Goal: Task Accomplishment & Management: Use online tool/utility

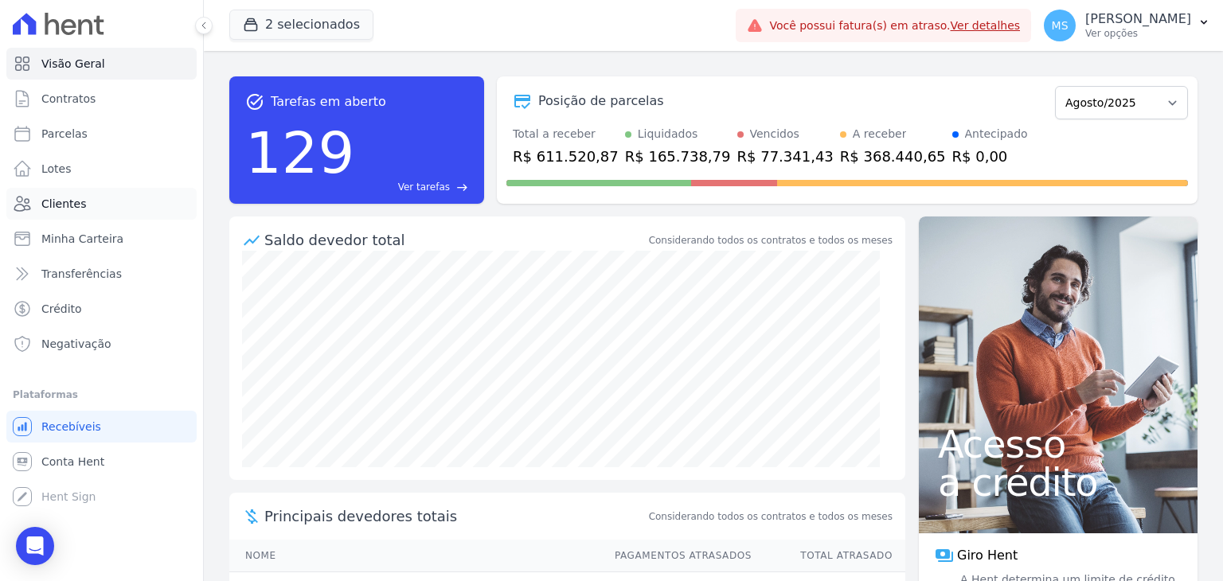
click at [45, 208] on span "Clientes" at bounding box center [63, 204] width 45 height 16
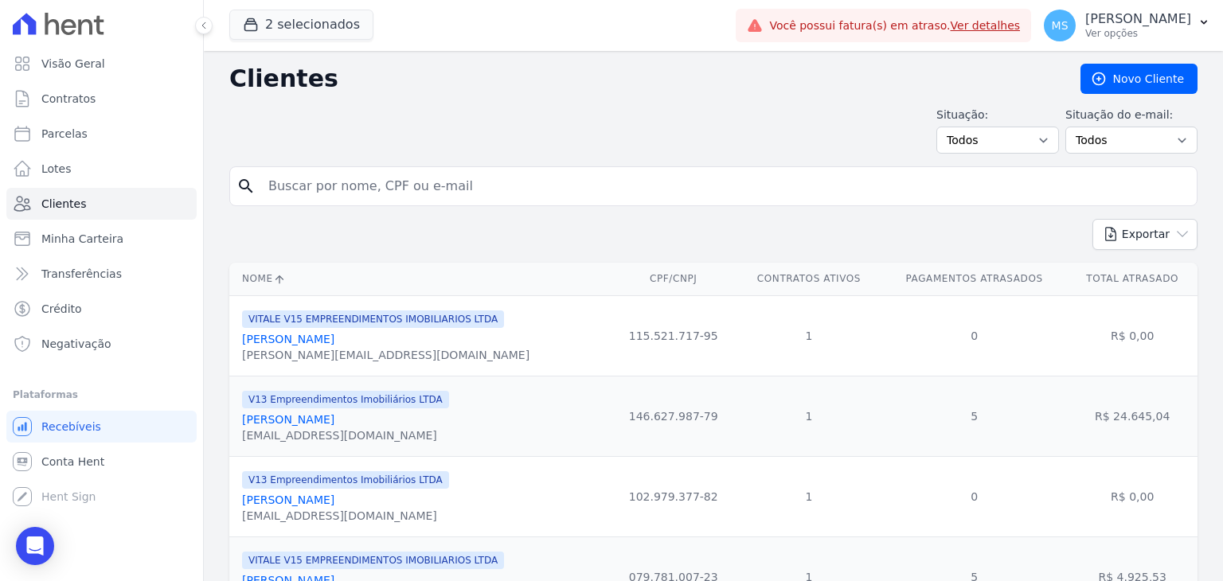
click at [315, 198] on input "search" at bounding box center [724, 186] width 931 height 32
click at [444, 193] on input "leonardo" at bounding box center [724, 186] width 931 height 32
type input "leonardo ferreira"
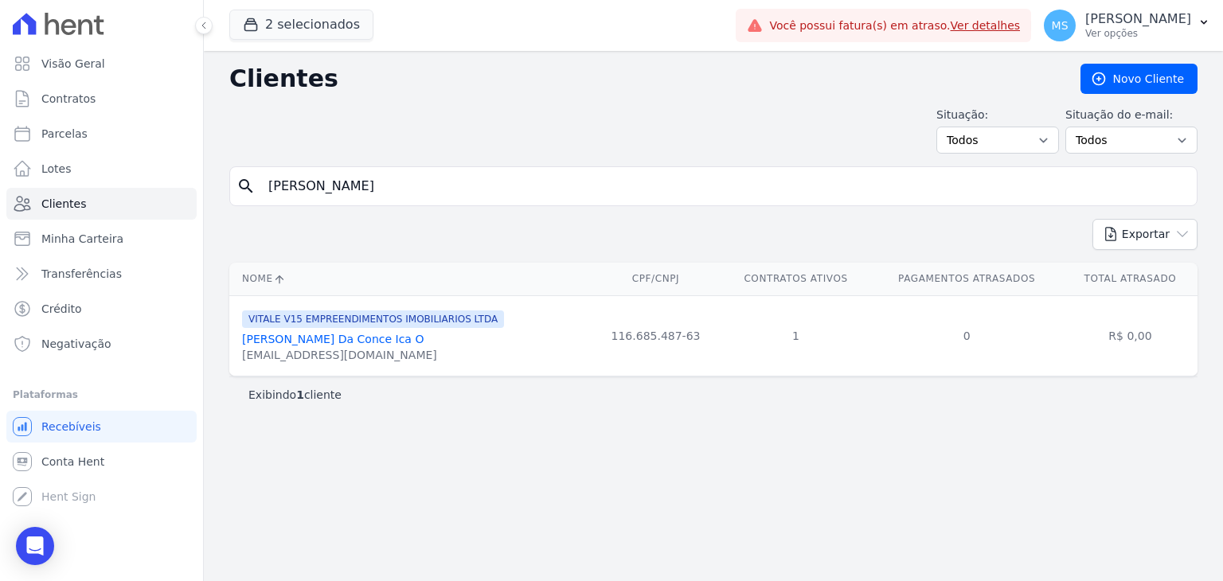
click at [359, 350] on div "leofcflu@gmail.com" at bounding box center [373, 355] width 262 height 16
click at [362, 333] on link "Leonardo Ferreira Da Conce Ica O" at bounding box center [332, 339] width 181 height 13
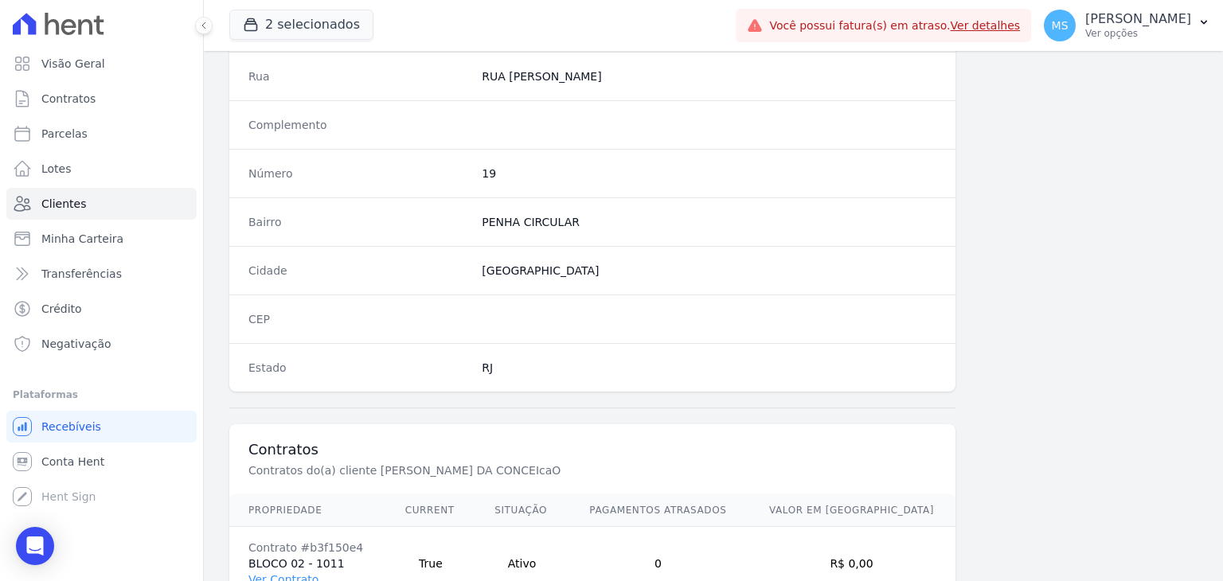
scroll to position [876, 0]
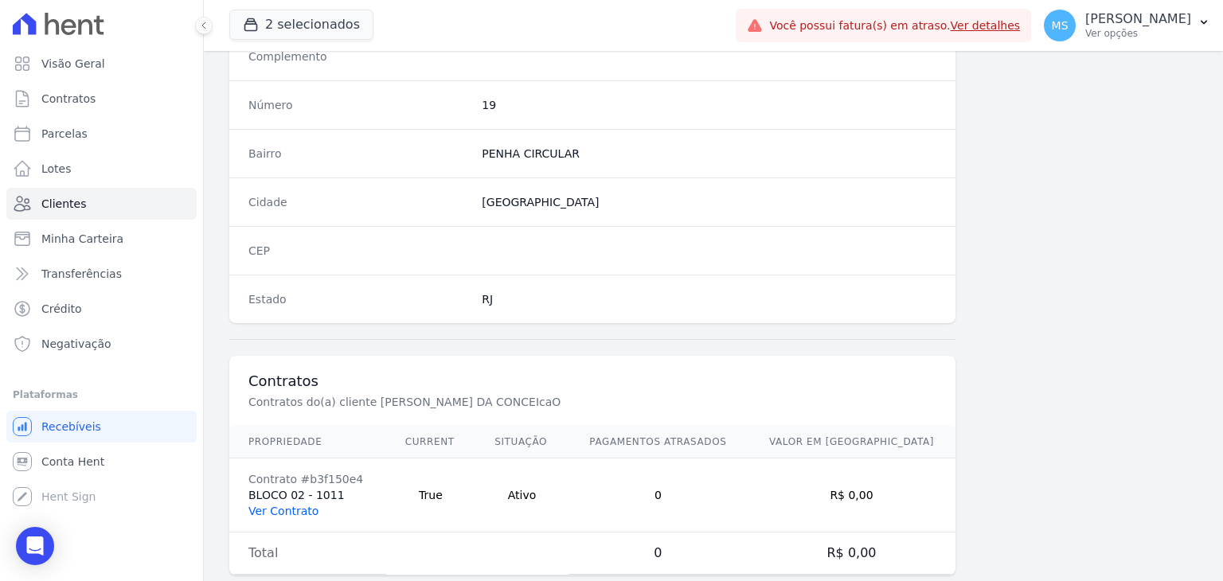
click at [302, 505] on link "Ver Contrato" at bounding box center [283, 511] width 70 height 13
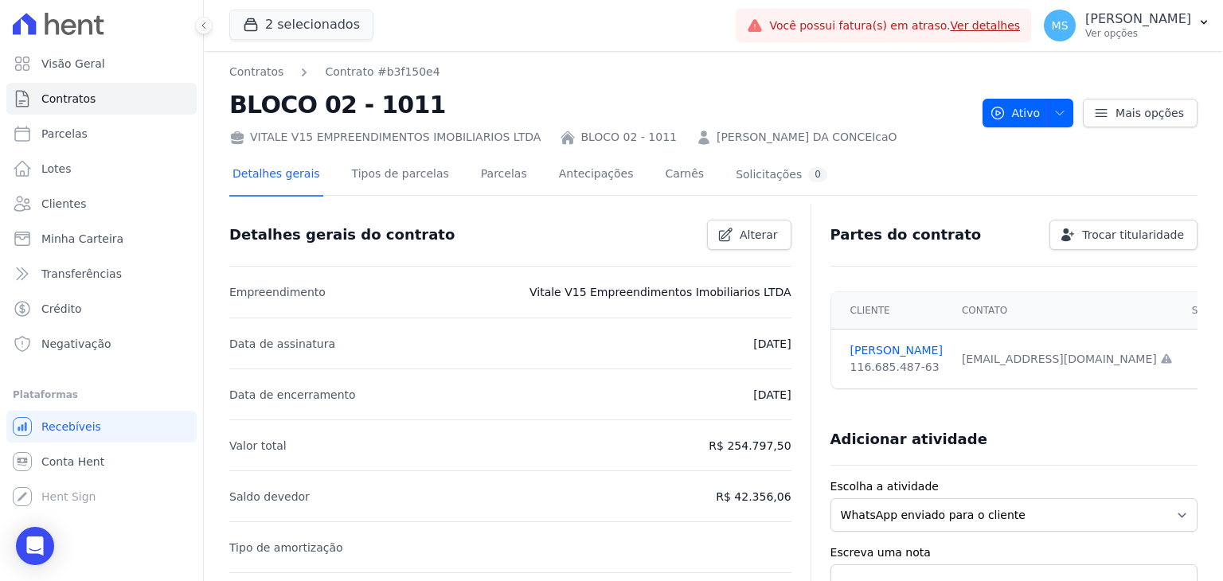
click at [505, 173] on div "Detalhes gerais Tipos de parcelas Parcelas Antecipações Carnês Solicitações 0" at bounding box center [529, 175] width 601 height 42
click at [487, 175] on link "Parcelas" at bounding box center [504, 175] width 53 height 42
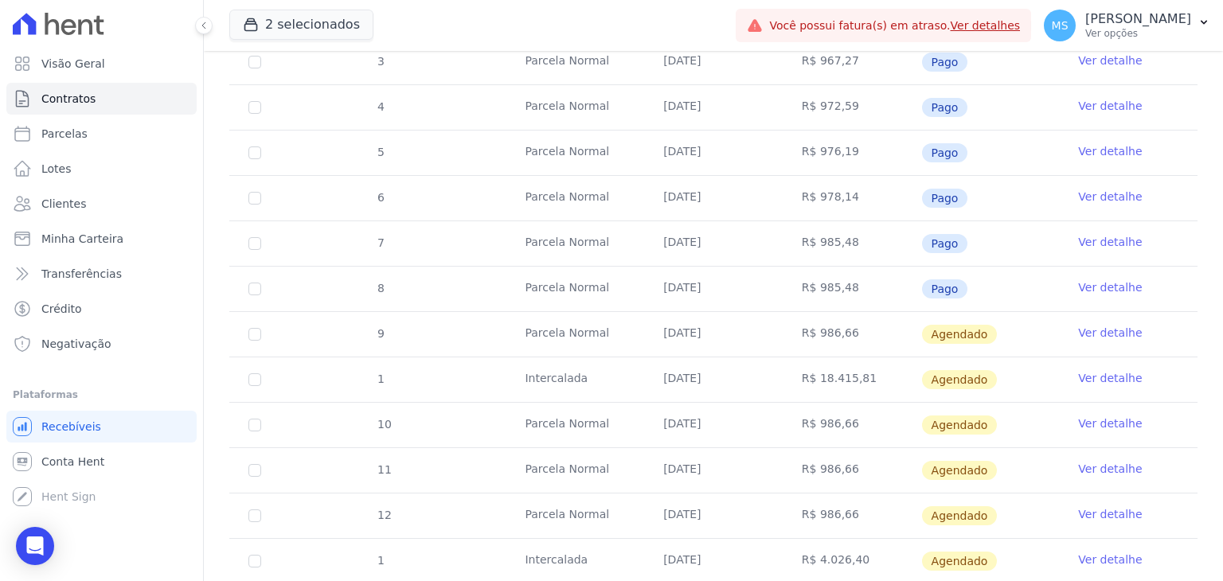
scroll to position [478, 0]
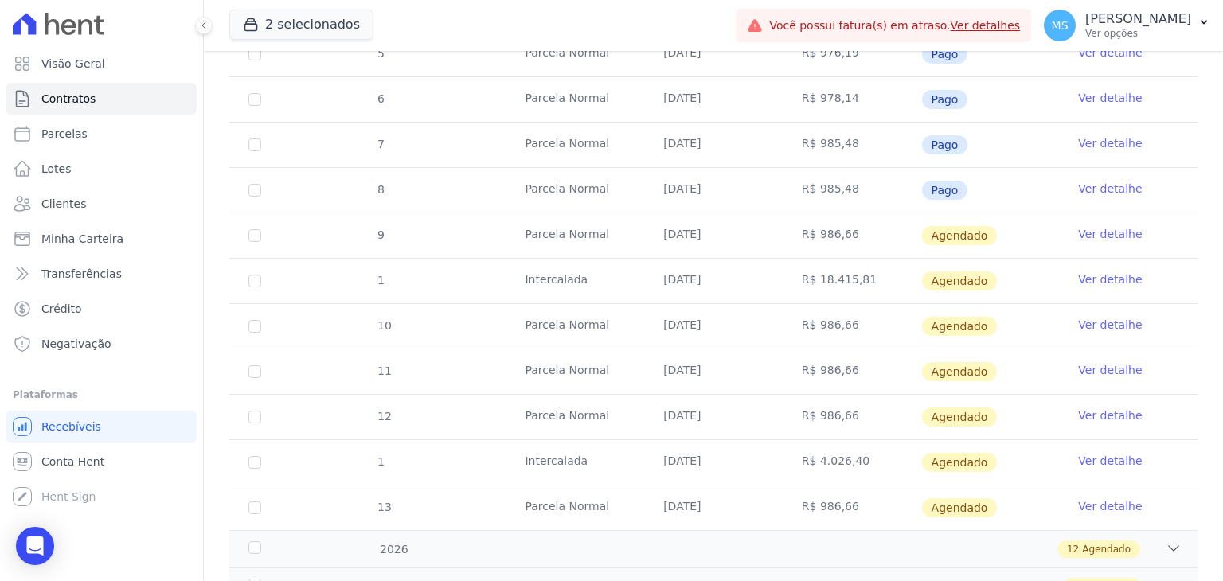
click at [1079, 230] on link "Ver detalhe" at bounding box center [1110, 234] width 64 height 16
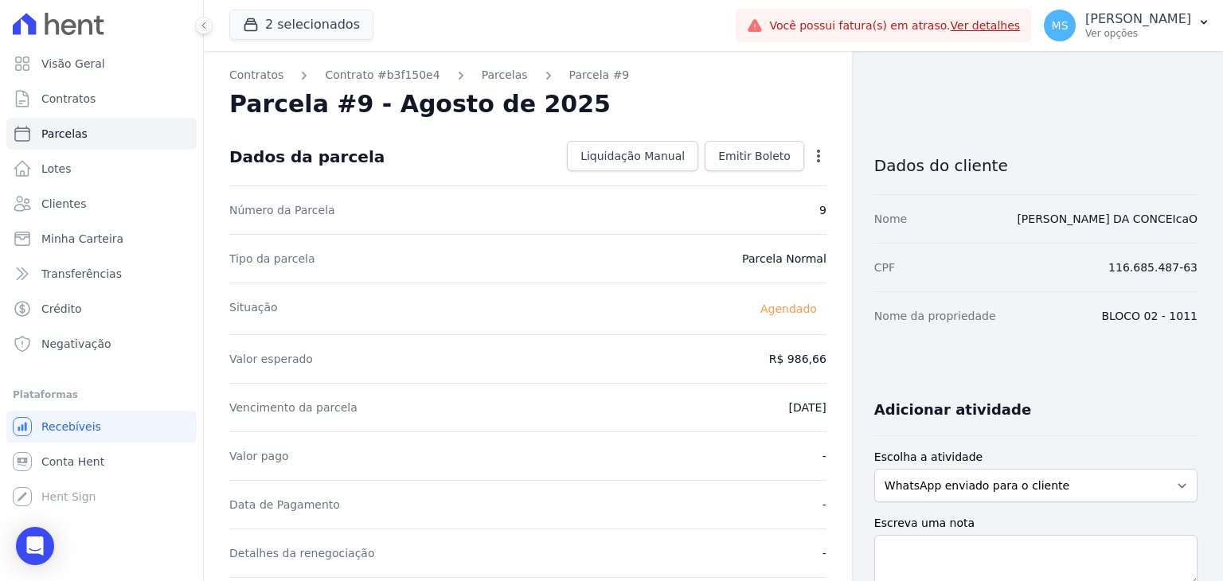
click at [810, 150] on icon "button" at bounding box center [818, 156] width 16 height 16
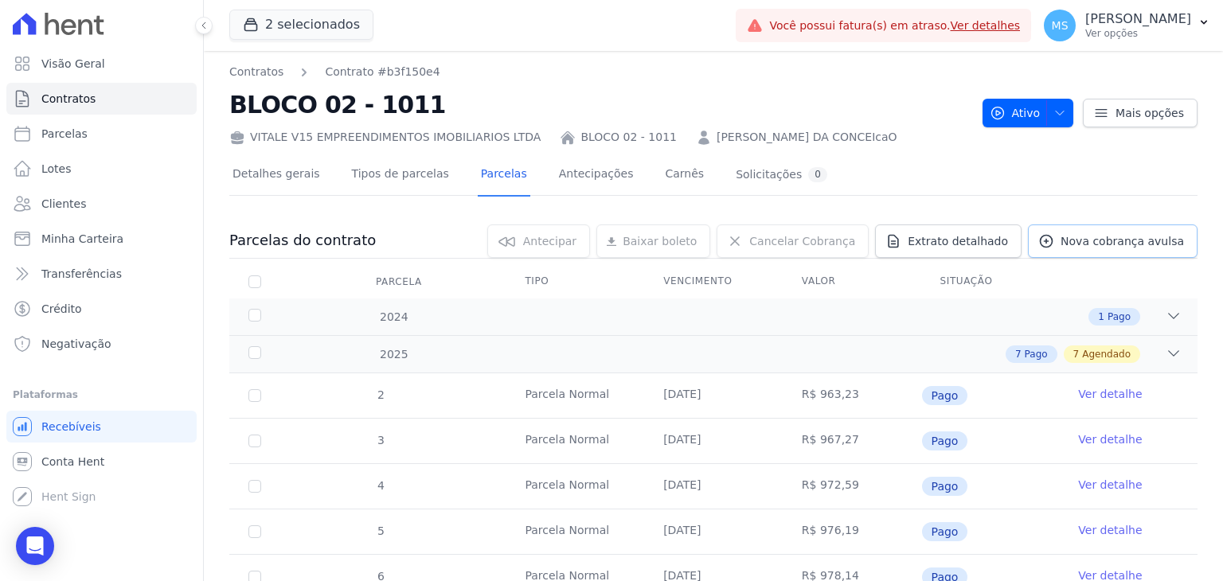
click at [1106, 240] on span "Nova cobrança avulsa" at bounding box center [1121, 241] width 123 height 16
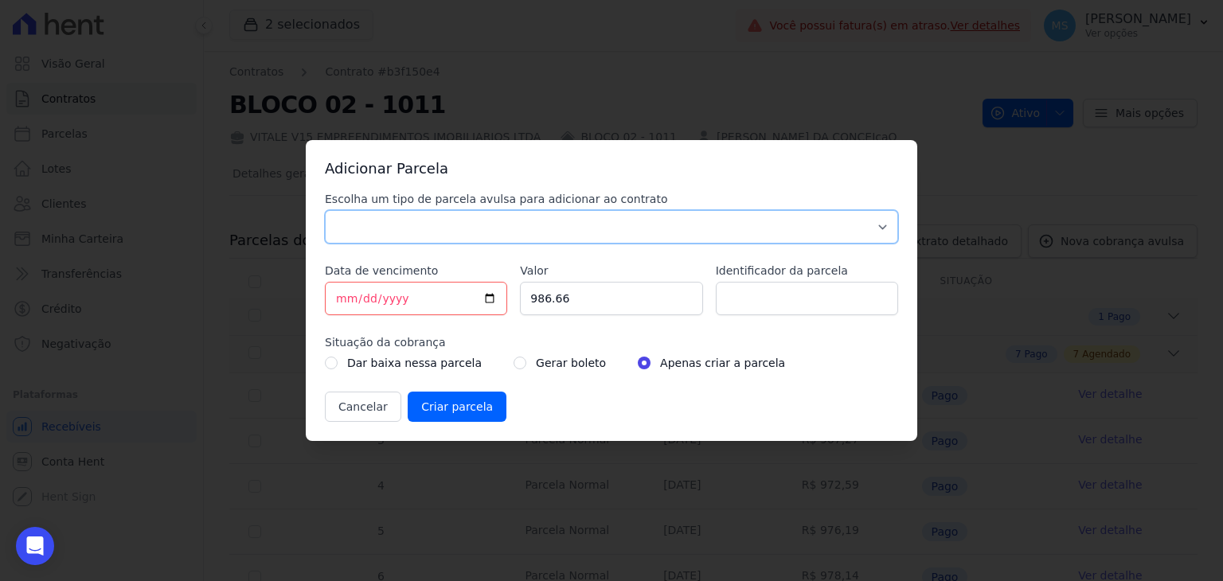
click at [433, 232] on select "Parcela Normal Sinal Caução Intercalada Chaves Pré Chaves Pós Chaves Taxas Quit…" at bounding box center [611, 226] width 573 height 33
select select "others"
click at [325, 210] on select "Parcela Normal Sinal Caução Intercalada Chaves Pré Chaves Pós Chaves Taxas Quit…" at bounding box center [611, 226] width 573 height 33
click at [346, 303] on input "[DATE]" at bounding box center [416, 298] width 182 height 33
type input "2025-08-20"
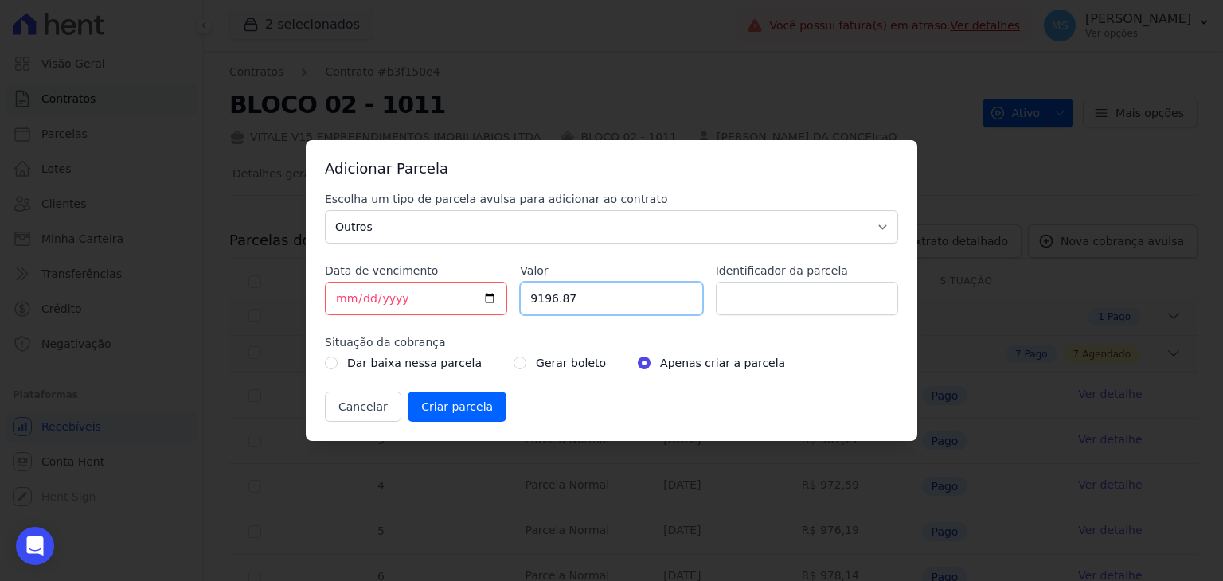
type input "9196.87"
type input "BOLETO AVULSO - 329610"
click at [513, 361] on input "radio" at bounding box center [519, 363] width 13 height 13
radio input "true"
click at [441, 409] on input "Criar parcela" at bounding box center [457, 407] width 99 height 30
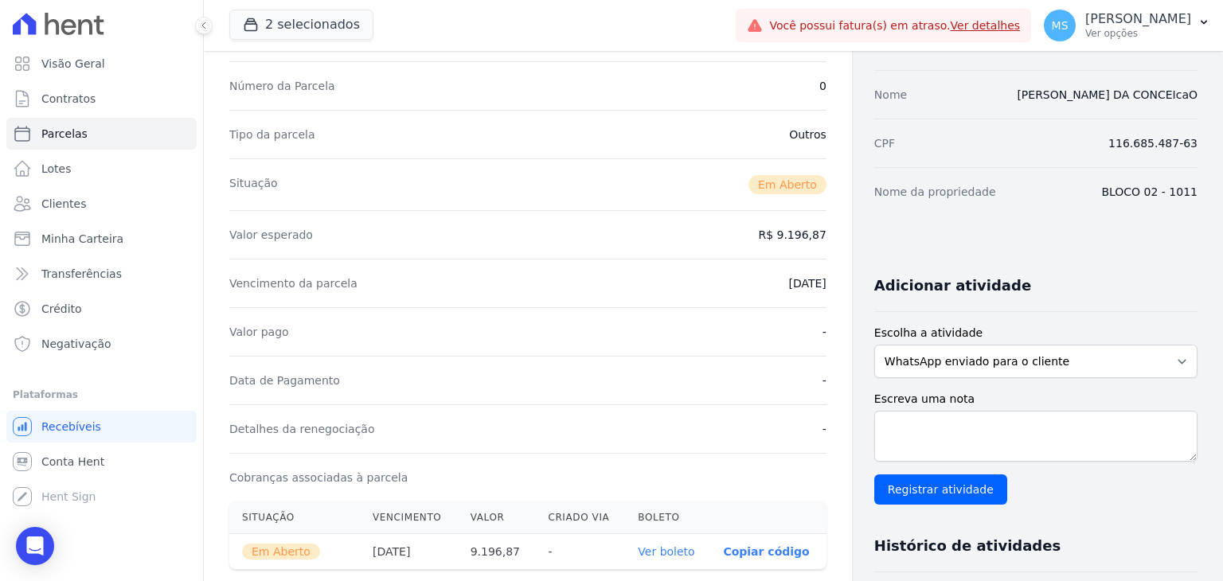
scroll to position [239, 0]
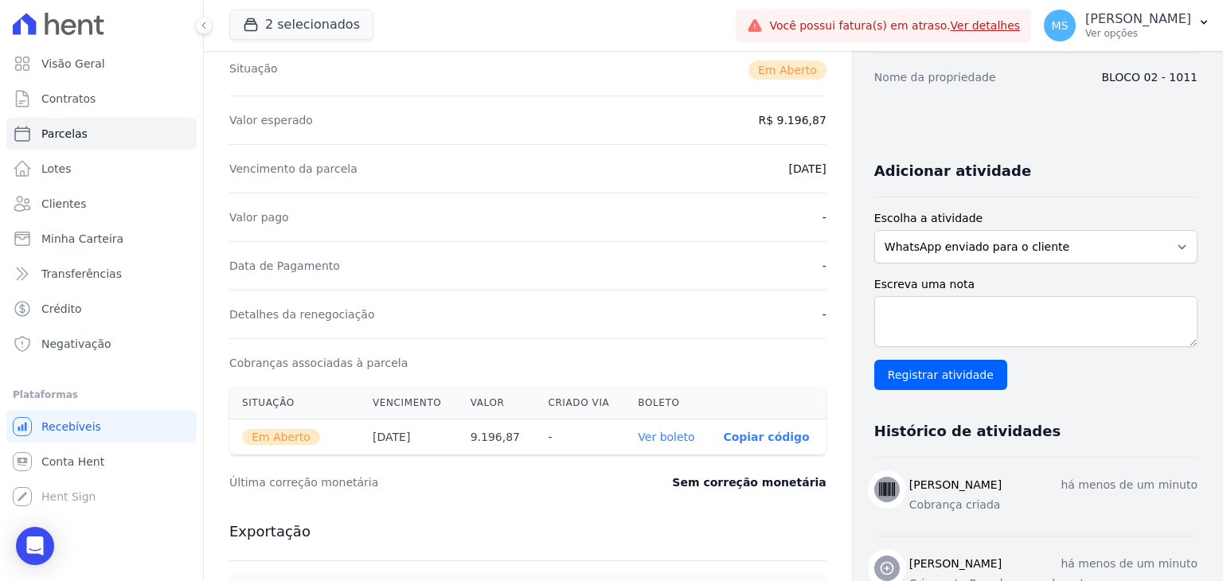
click at [674, 437] on link "Ver boleto" at bounding box center [666, 437] width 57 height 13
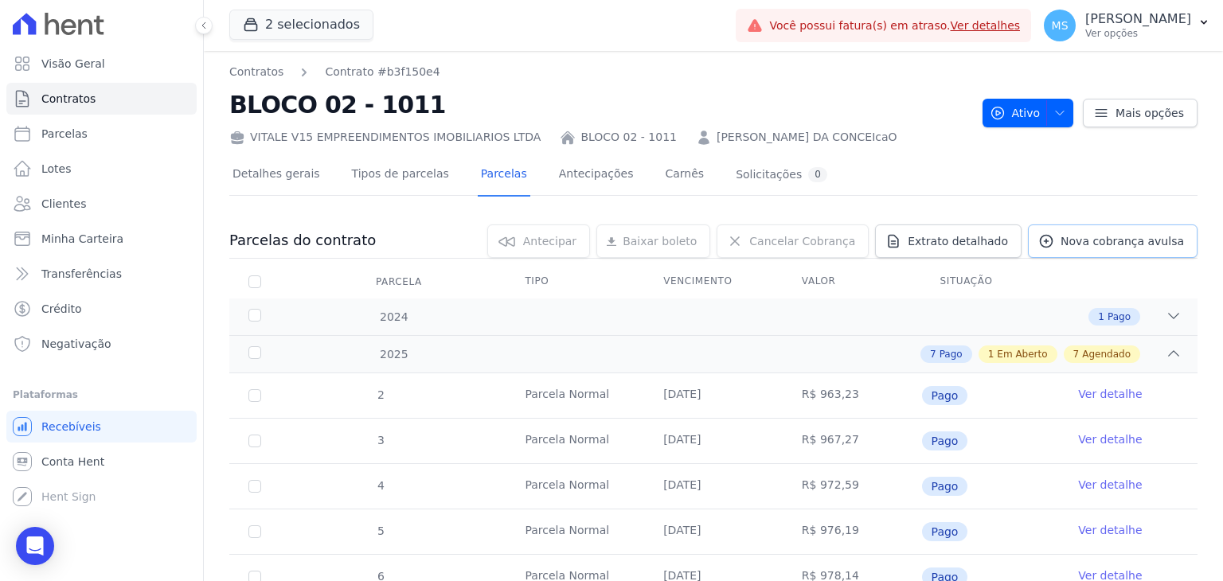
click at [1110, 248] on span "Nova cobrança avulsa" at bounding box center [1121, 241] width 123 height 16
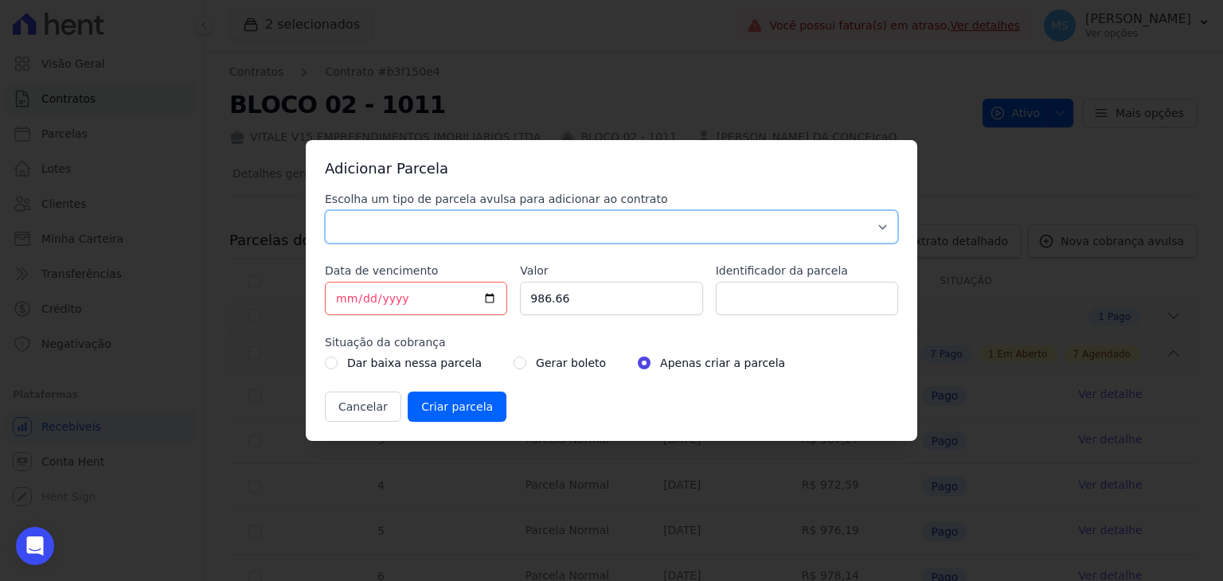
drag, startPoint x: 355, startPoint y: 220, endPoint x: 341, endPoint y: 243, distance: 27.2
click at [355, 220] on select "Parcela Normal Sinal Caução Intercalada Chaves Pré Chaves Pós Chaves Taxas Quit…" at bounding box center [611, 226] width 573 height 33
select select "others"
click at [325, 210] on select "Parcela Normal Sinal Caução Intercalada Chaves Pré Chaves Pós Chaves Taxas Quit…" at bounding box center [611, 226] width 573 height 33
click at [337, 292] on input "[DATE]" at bounding box center [416, 298] width 182 height 33
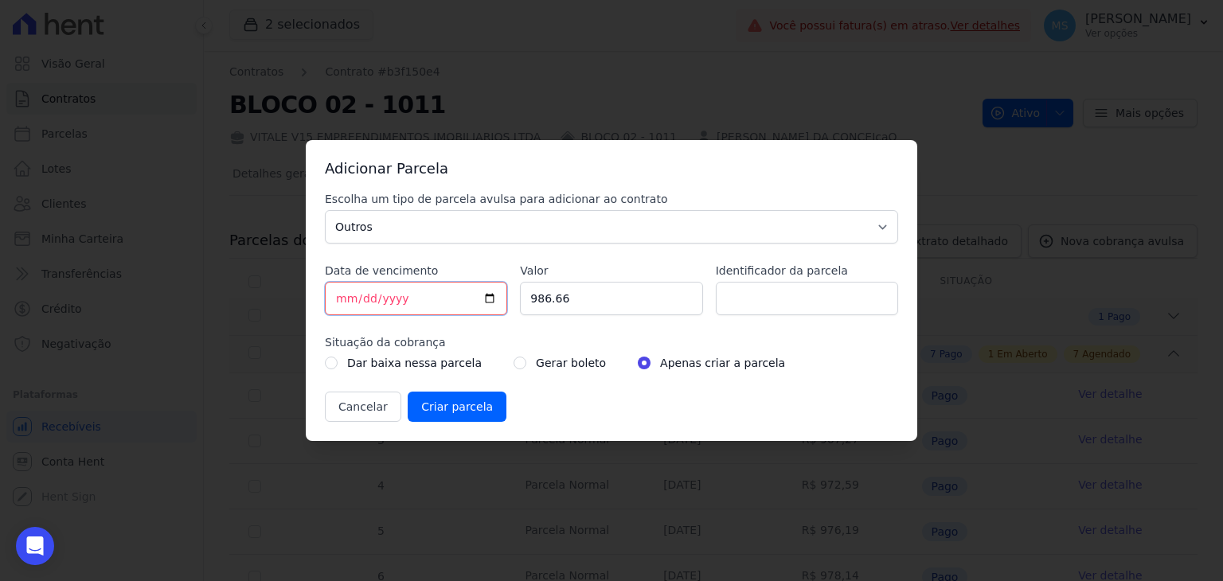
type input "2025-08-20"
type input "985.48"
type input "V"
type input "BOLETO AVULSO - 329614"
click at [513, 361] on input "radio" at bounding box center [519, 363] width 13 height 13
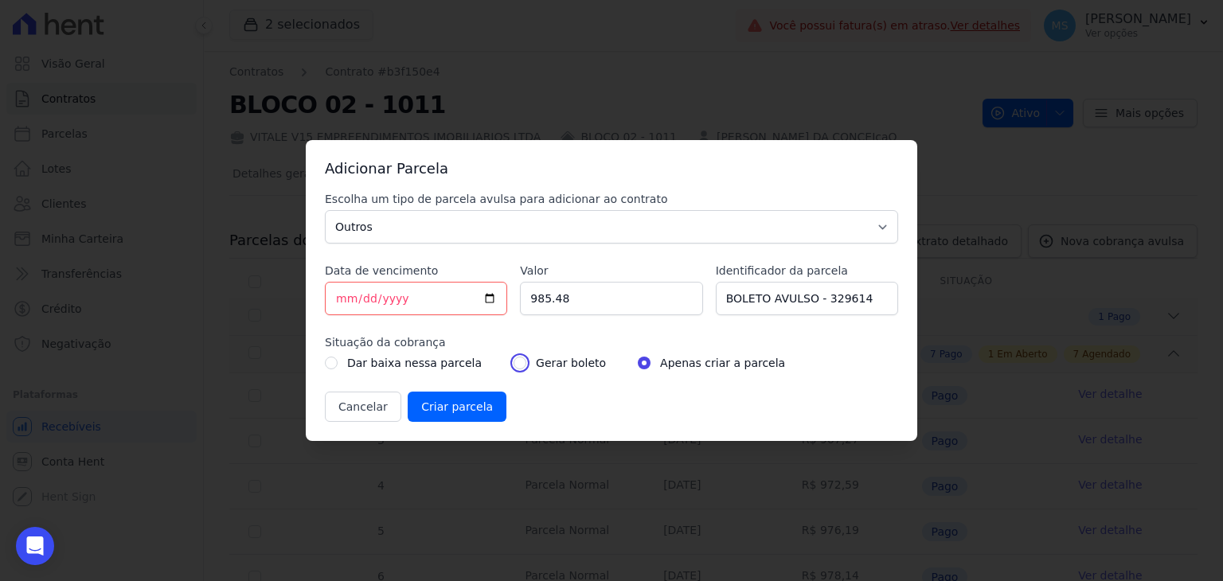
radio input "true"
click at [476, 408] on input "Criar parcela" at bounding box center [457, 407] width 99 height 30
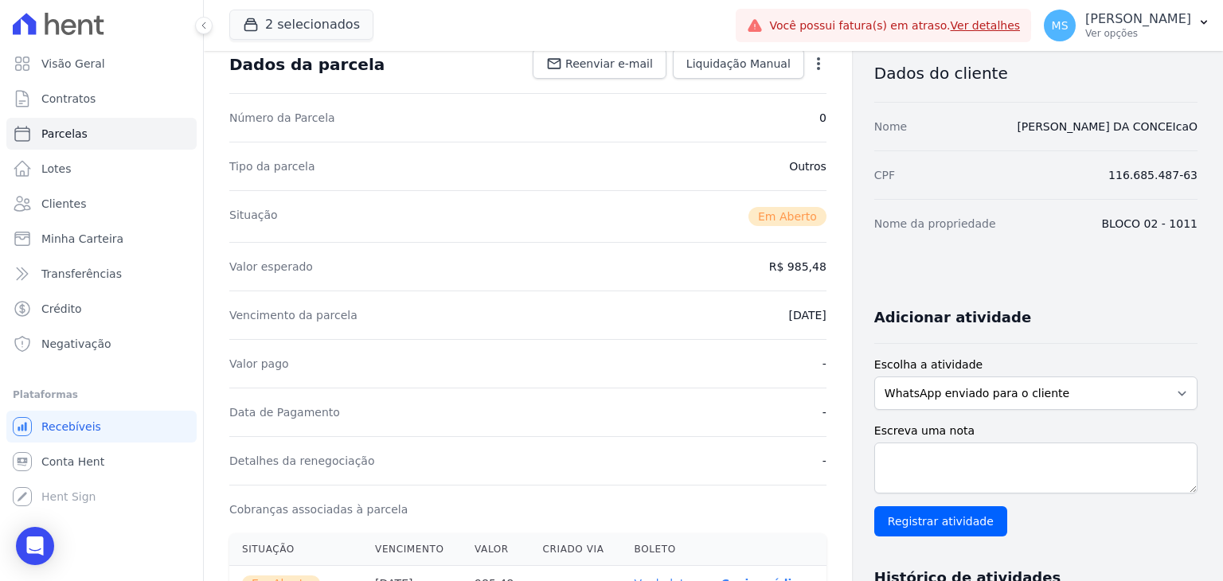
scroll to position [159, 0]
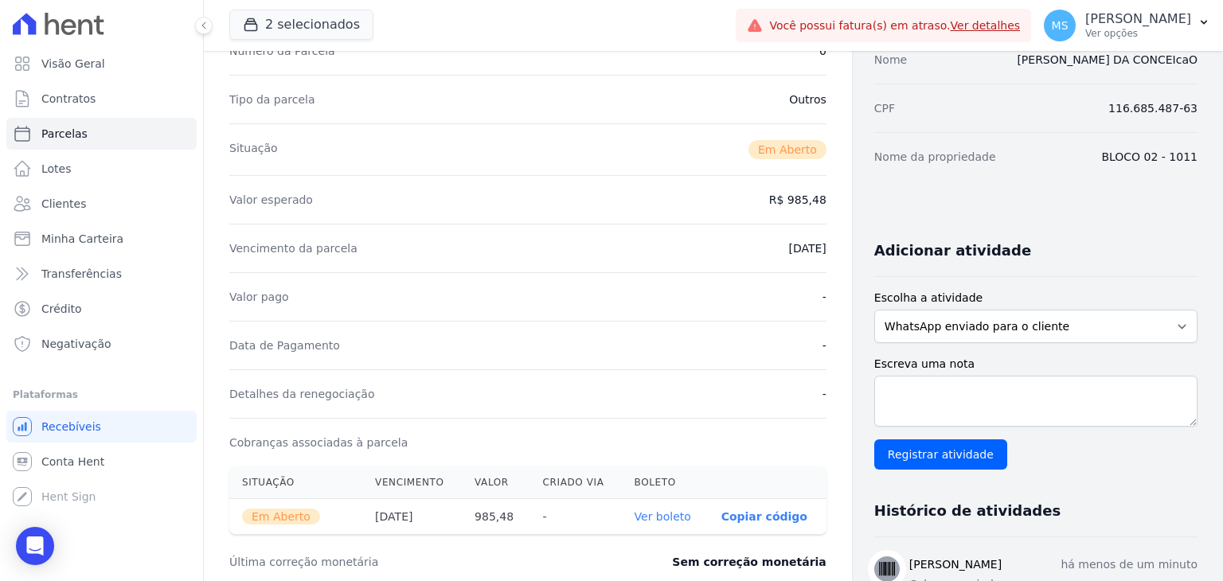
click at [674, 520] on link "Ver boleto" at bounding box center [662, 516] width 57 height 13
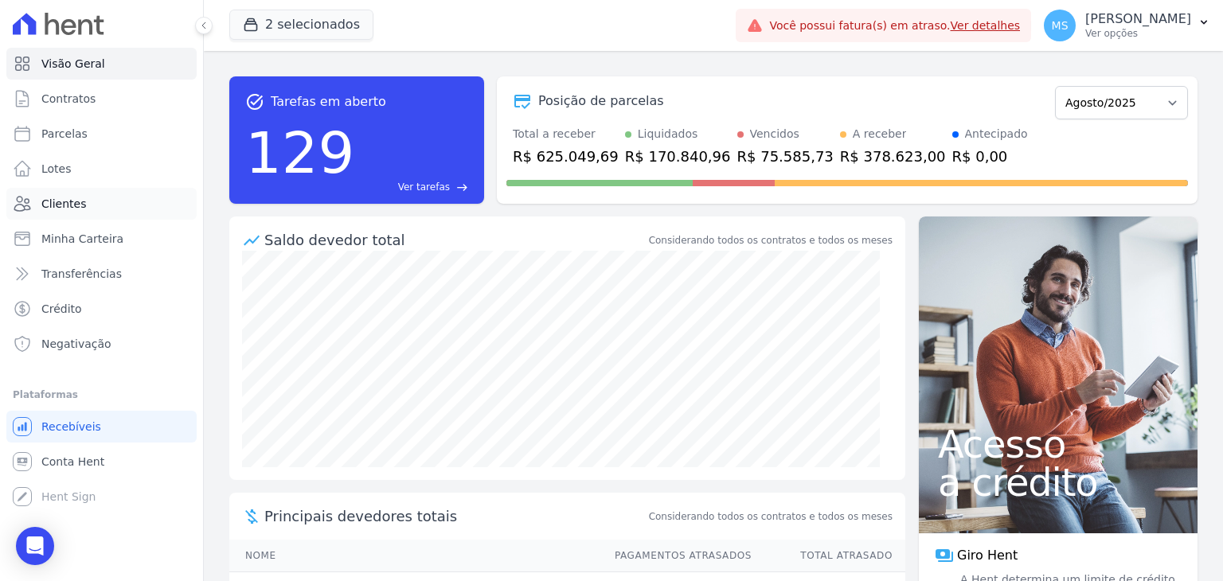
click at [51, 200] on span "Clientes" at bounding box center [63, 204] width 45 height 16
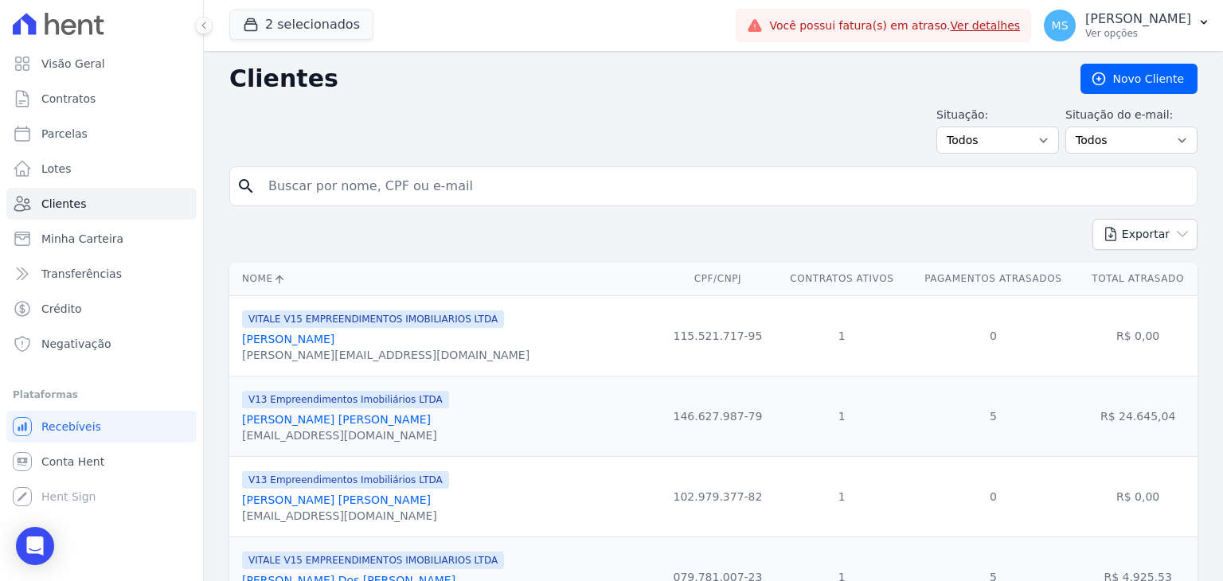
click at [299, 188] on input "search" at bounding box center [724, 186] width 931 height 32
type input "[PERSON_NAME]"
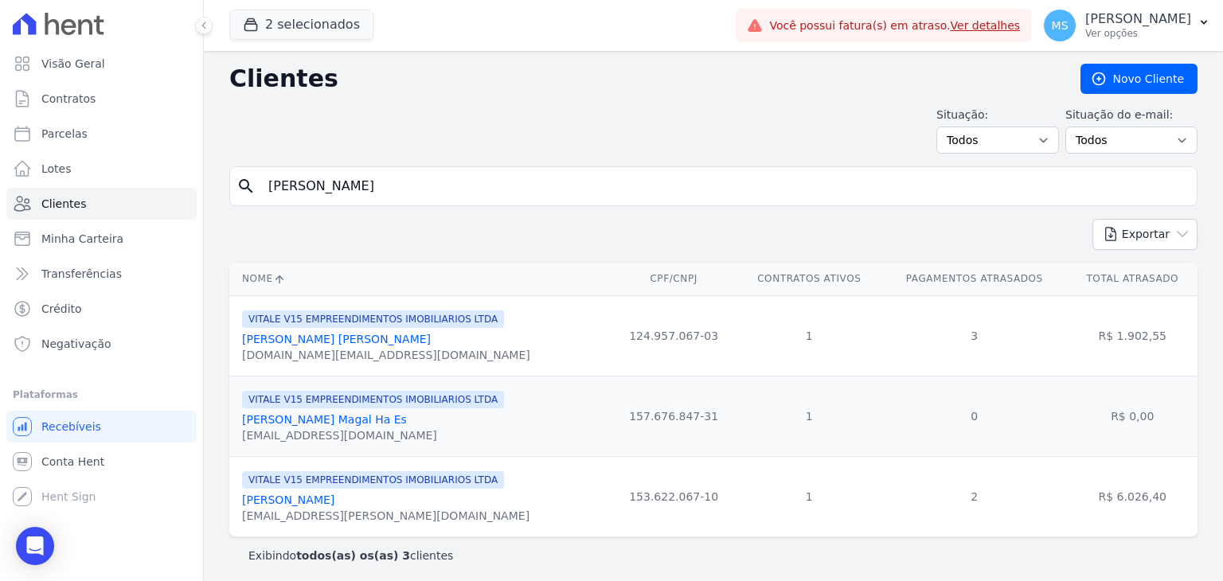
click at [385, 335] on link "[PERSON_NAME] [PERSON_NAME]" at bounding box center [336, 339] width 189 height 13
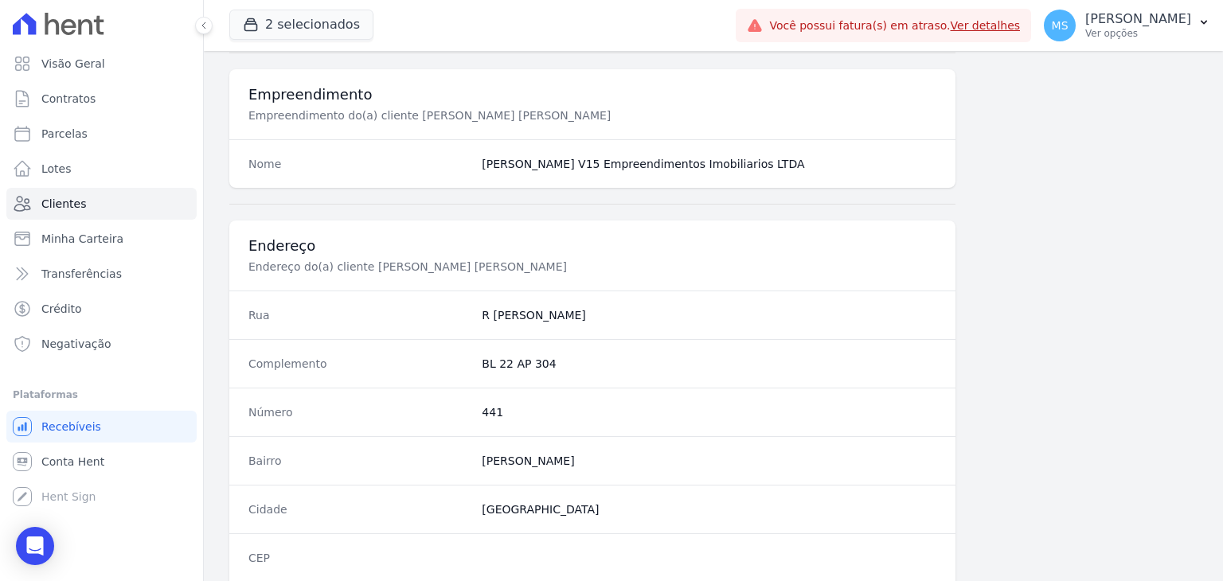
scroll to position [876, 0]
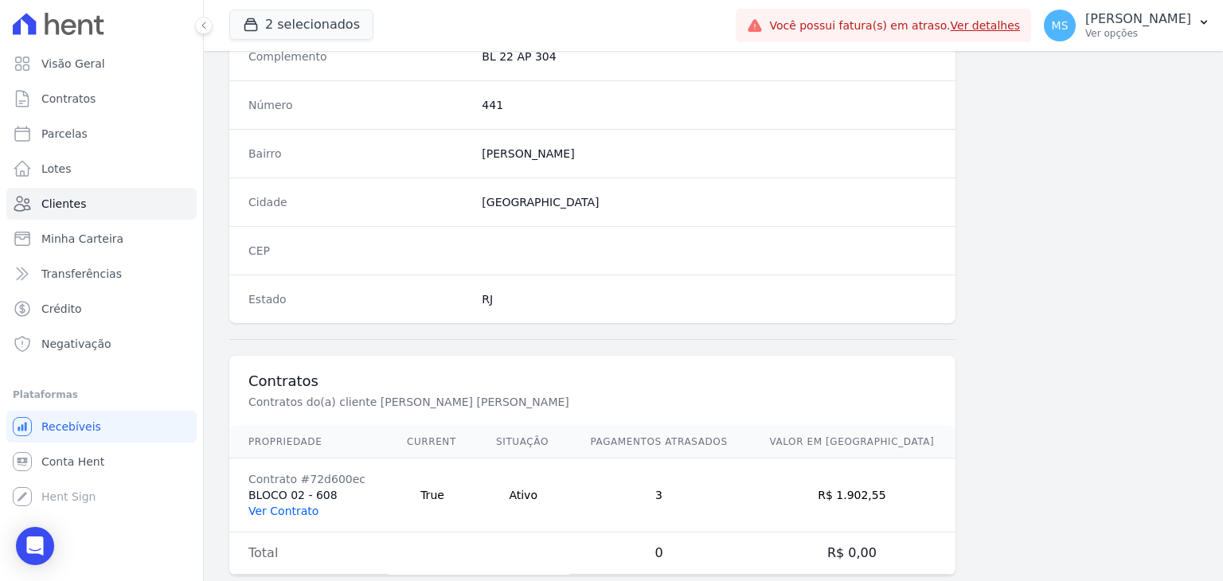
click at [277, 509] on link "Ver Contrato" at bounding box center [283, 511] width 70 height 13
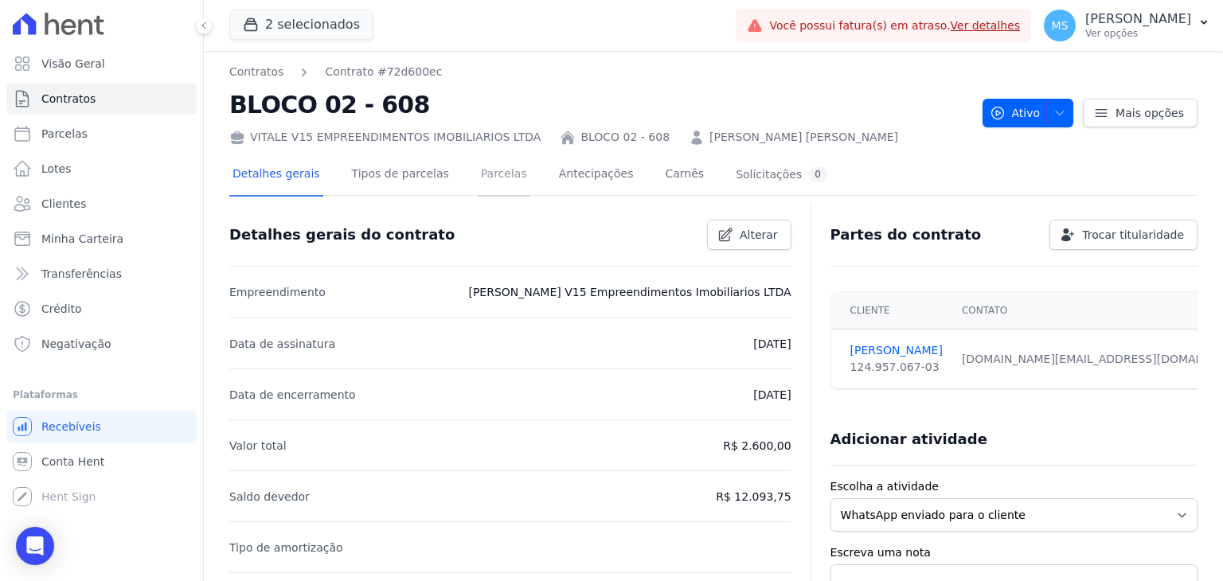
click at [494, 172] on link "Parcelas" at bounding box center [504, 175] width 53 height 42
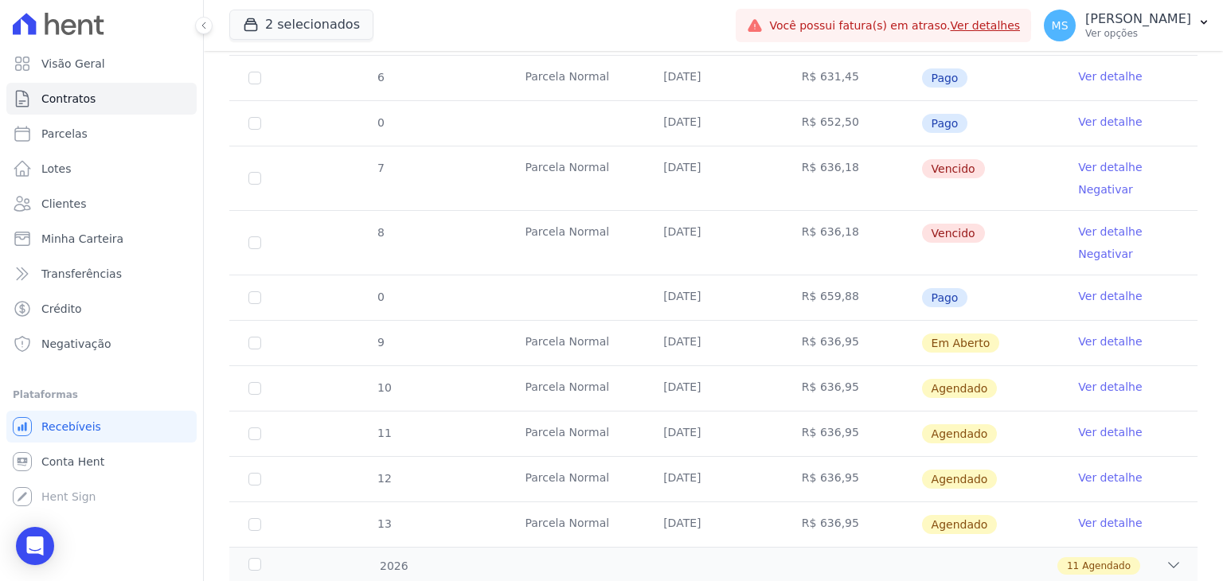
scroll to position [557, 0]
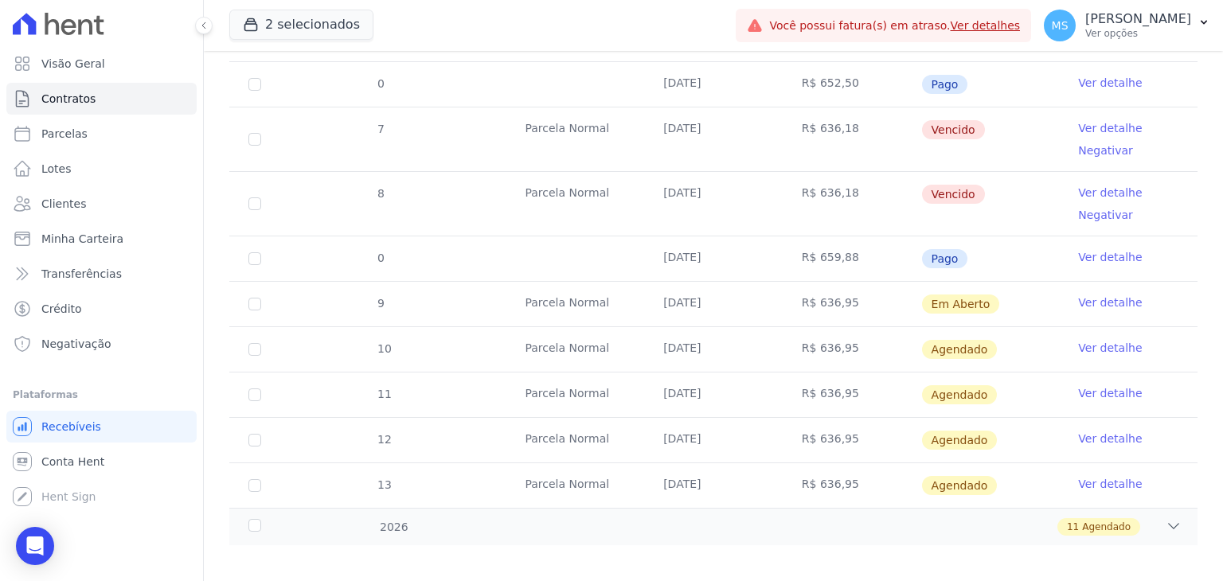
click at [1114, 252] on link "Ver detalhe" at bounding box center [1110, 257] width 64 height 16
